Goal: Task Accomplishment & Management: Manage account settings

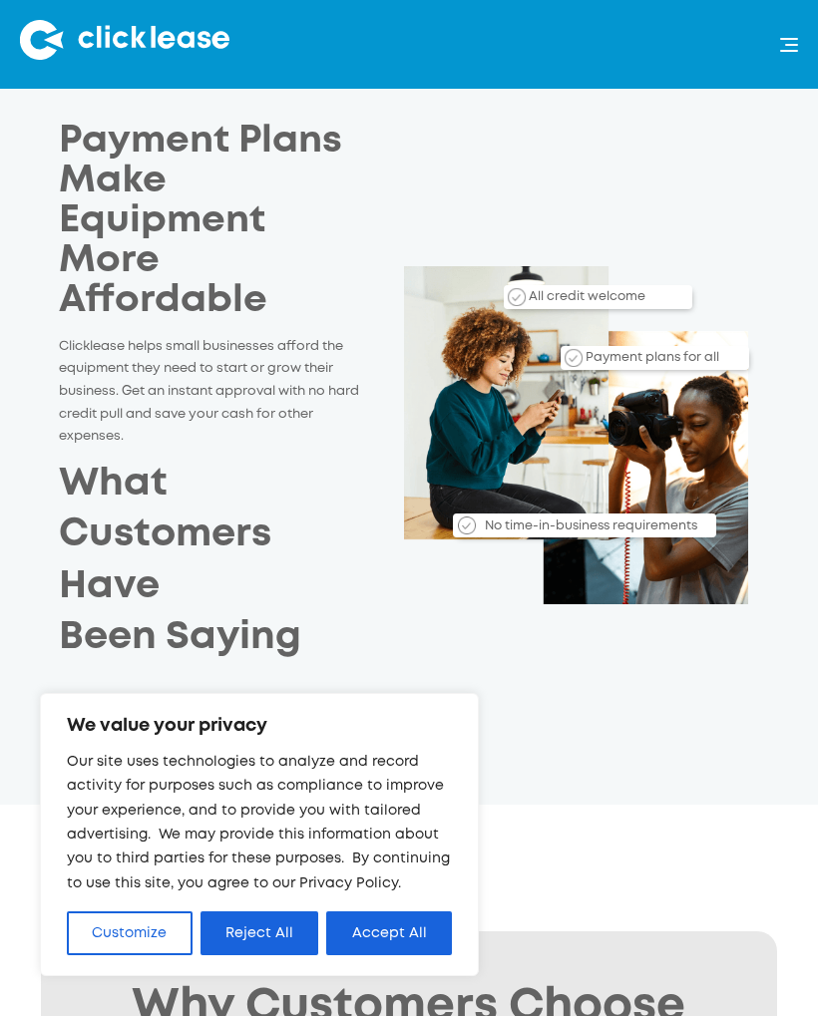
click at [425, 939] on button "Accept All" at bounding box center [389, 933] width 126 height 44
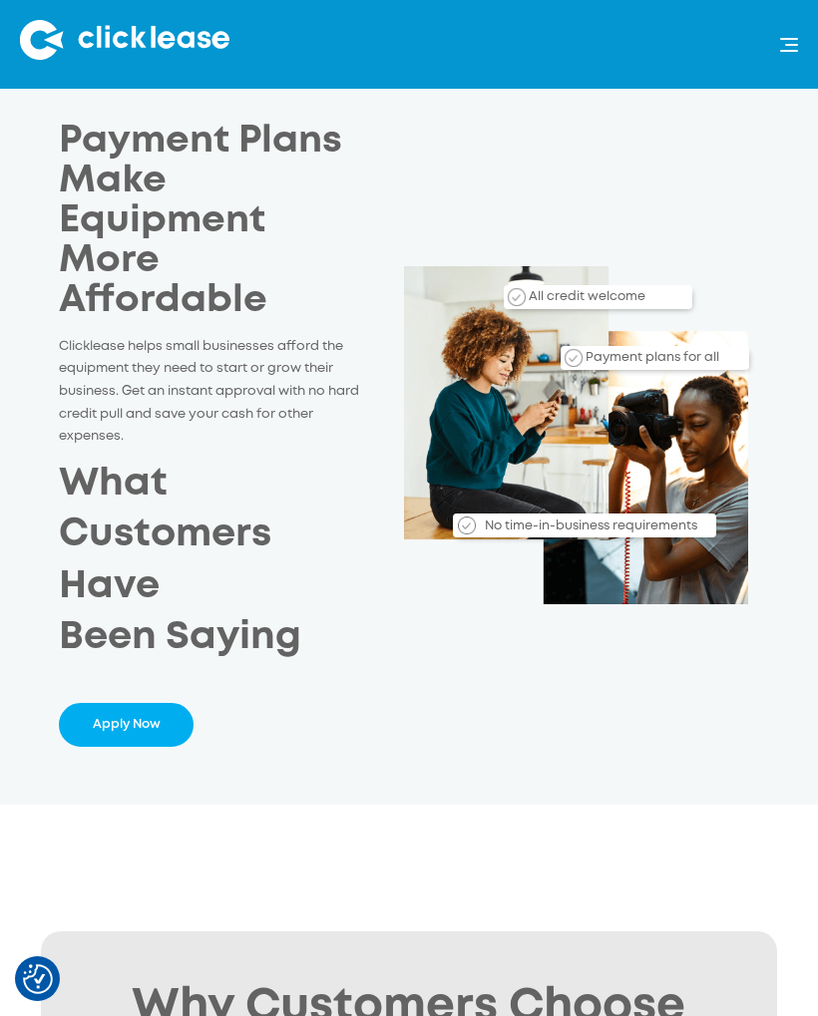
click at [788, 46] on div "menu" at bounding box center [788, 45] width 20 height 14
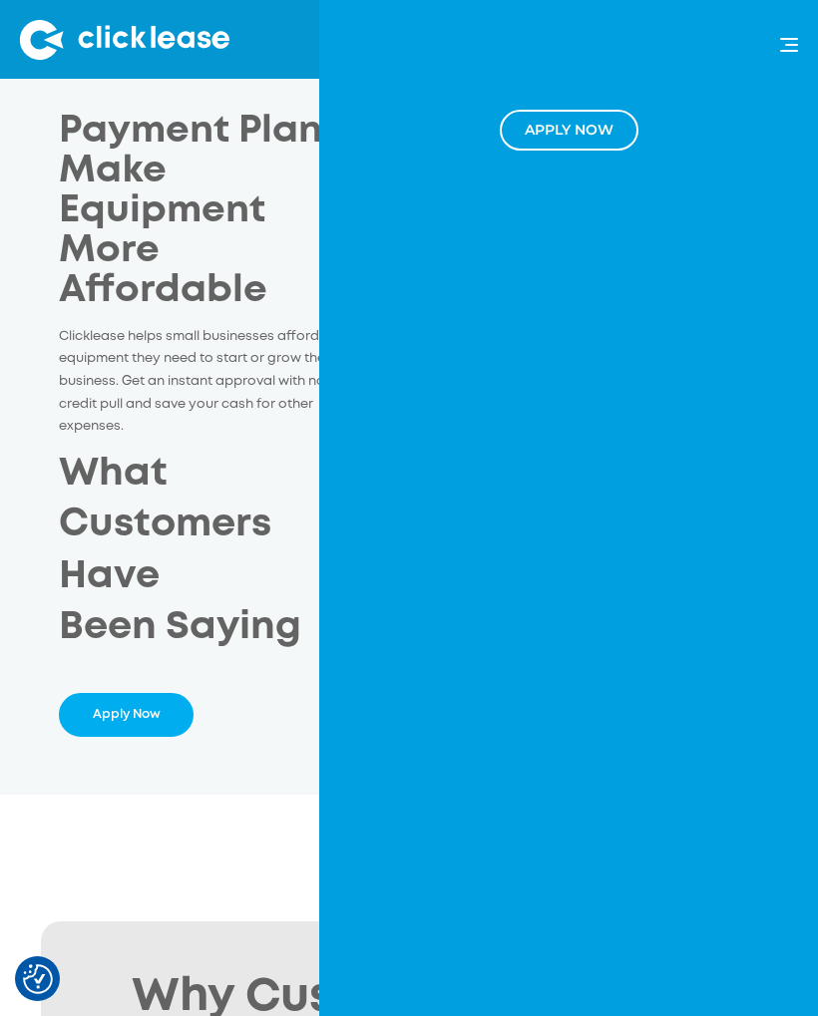
click at [25, 342] on div "Payment Plans Make Equipment More Affordable Clicklease helps small businesses …" at bounding box center [409, 424] width 768 height 623
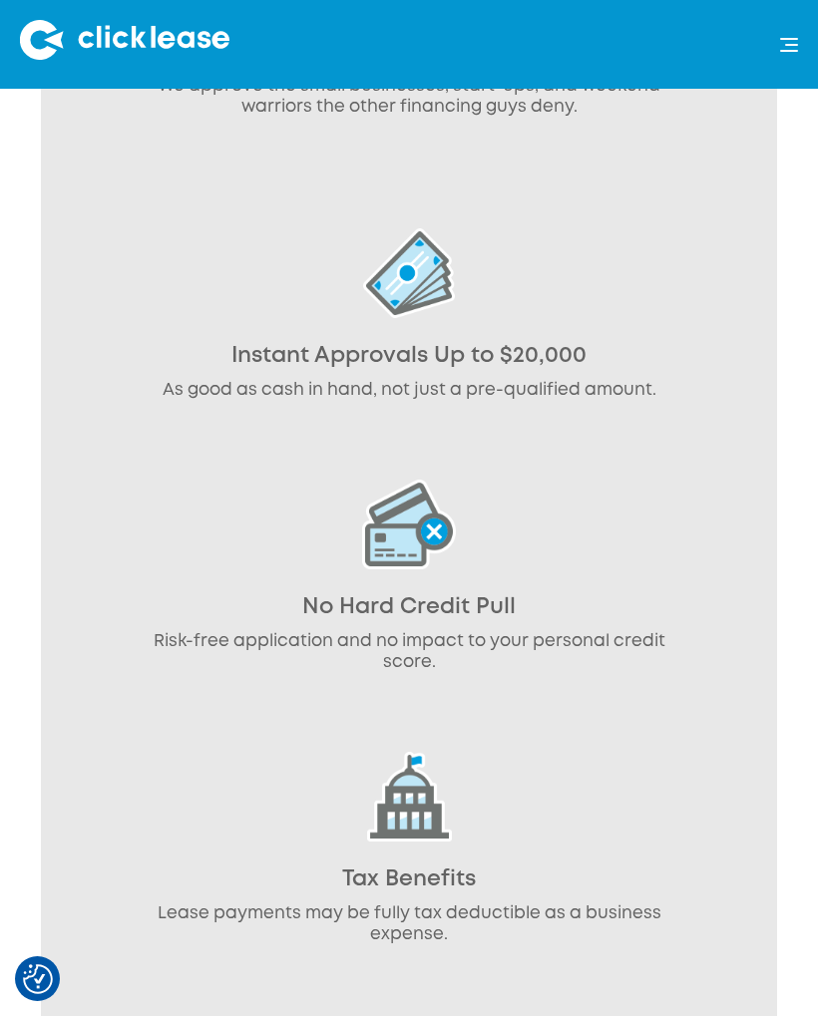
scroll to position [1693, 0]
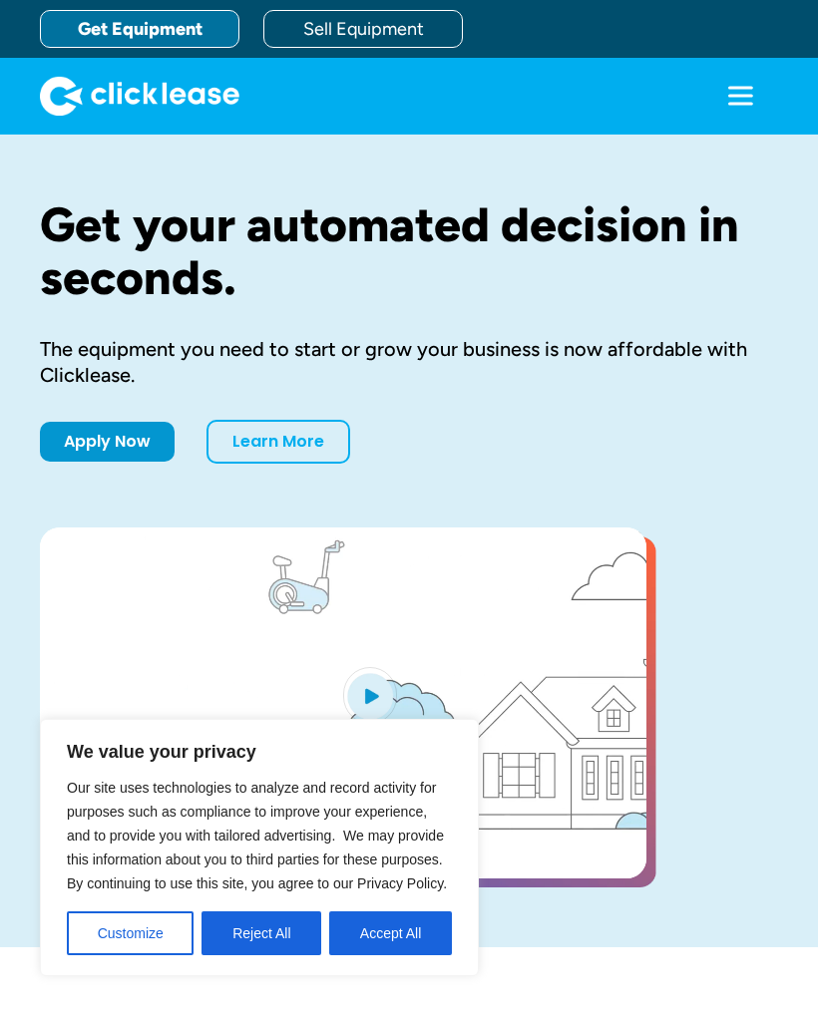
click at [434, 922] on button "Accept All" at bounding box center [390, 933] width 123 height 44
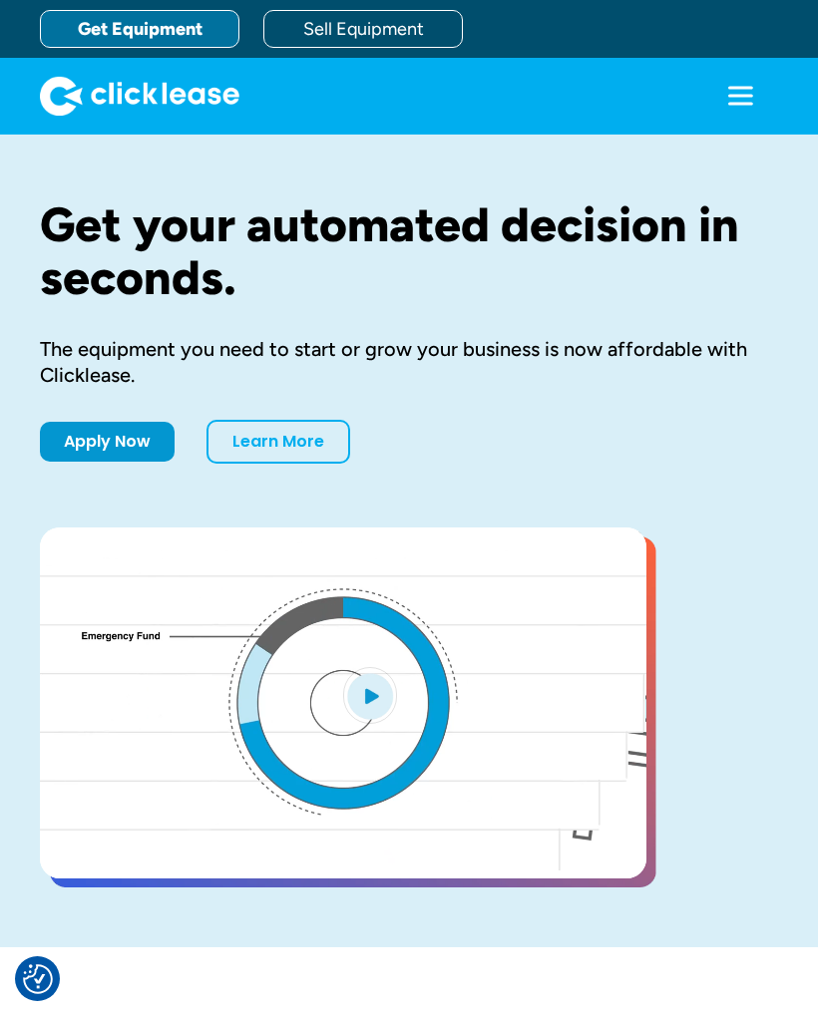
click at [720, 100] on icon "menu" at bounding box center [740, 96] width 40 height 40
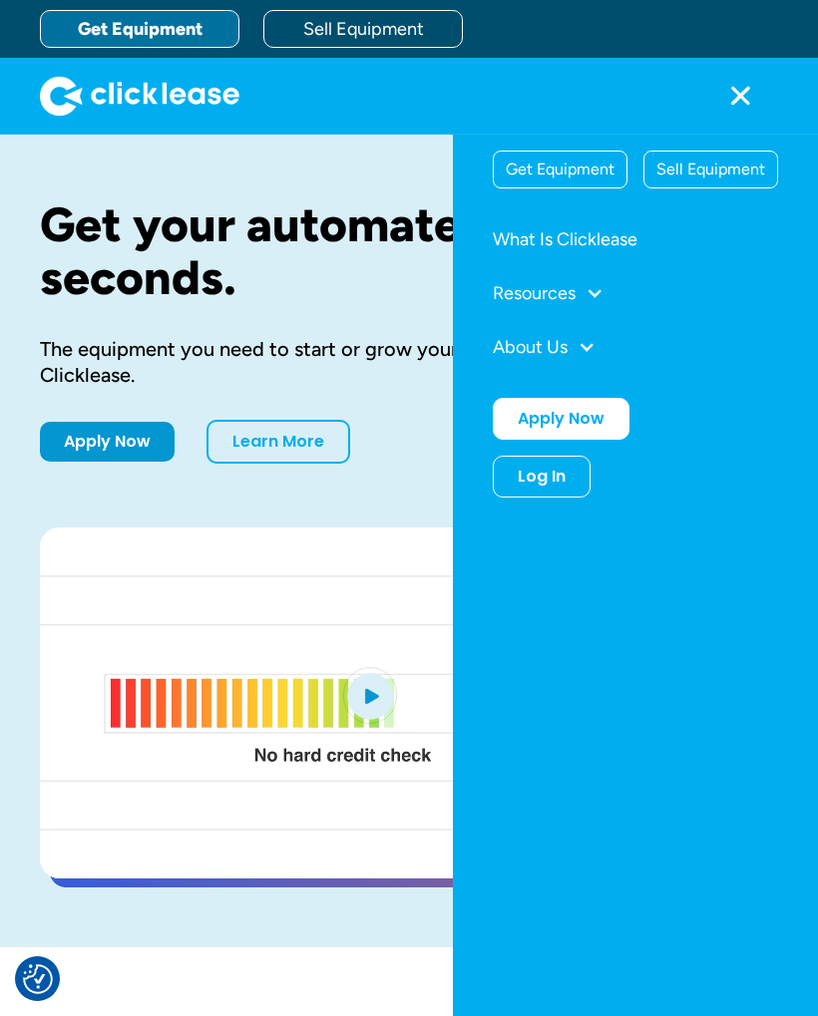
click at [545, 480] on div "Log In" at bounding box center [541, 477] width 48 height 20
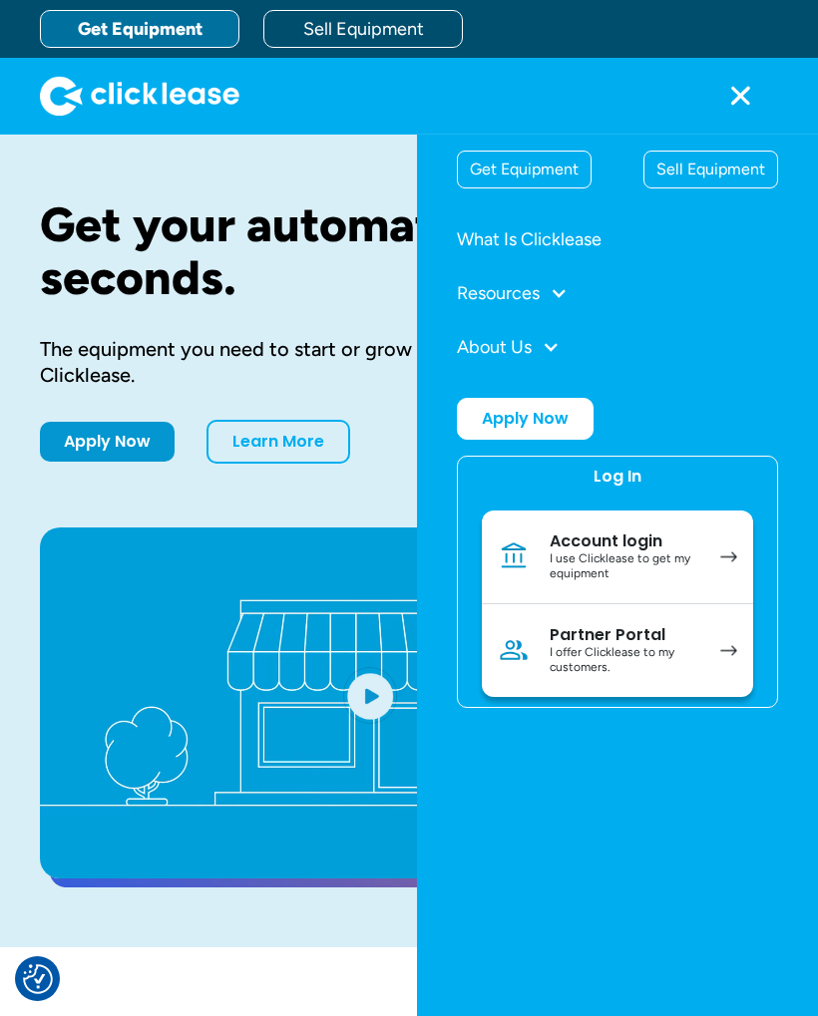
click at [630, 549] on div "Account login" at bounding box center [624, 541] width 151 height 20
